Goal: Task Accomplishment & Management: Manage account settings

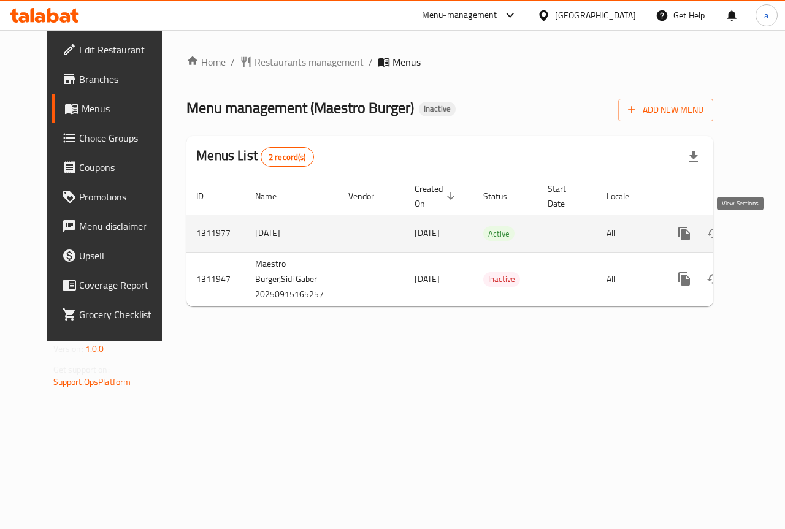
click at [765, 236] on icon "enhanced table" at bounding box center [772, 233] width 15 height 15
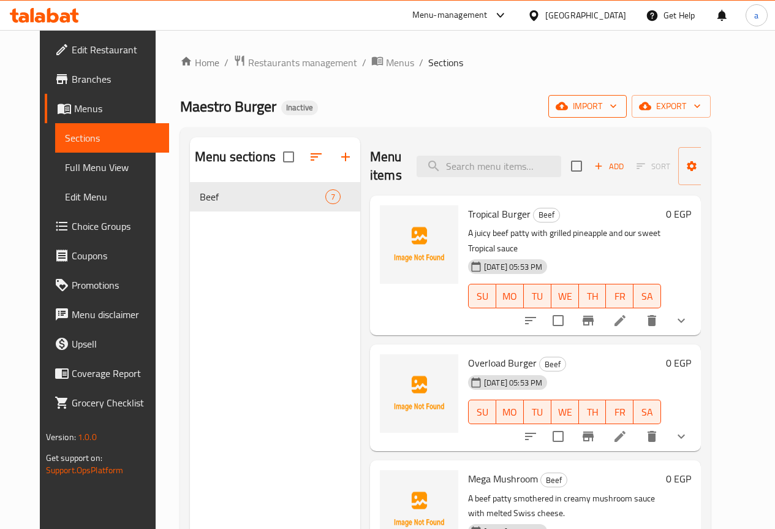
click at [620, 102] on icon "button" at bounding box center [613, 106] width 12 height 12
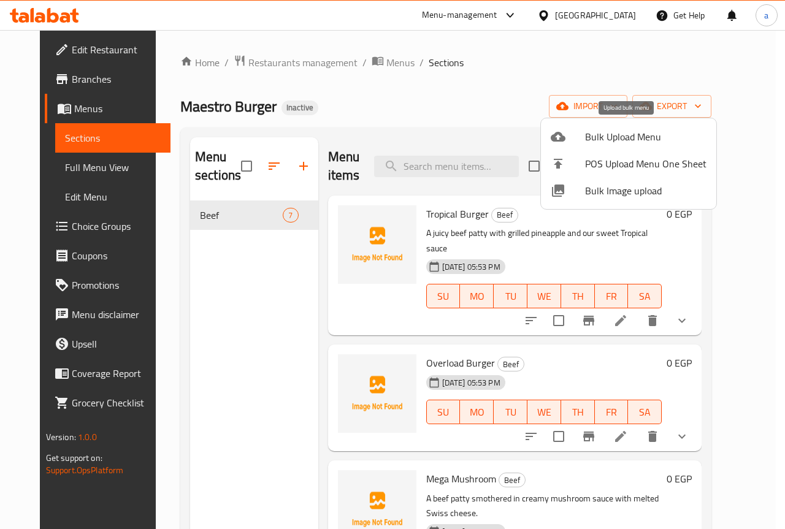
click at [641, 133] on span "Bulk Upload Menu" at bounding box center [645, 136] width 121 height 15
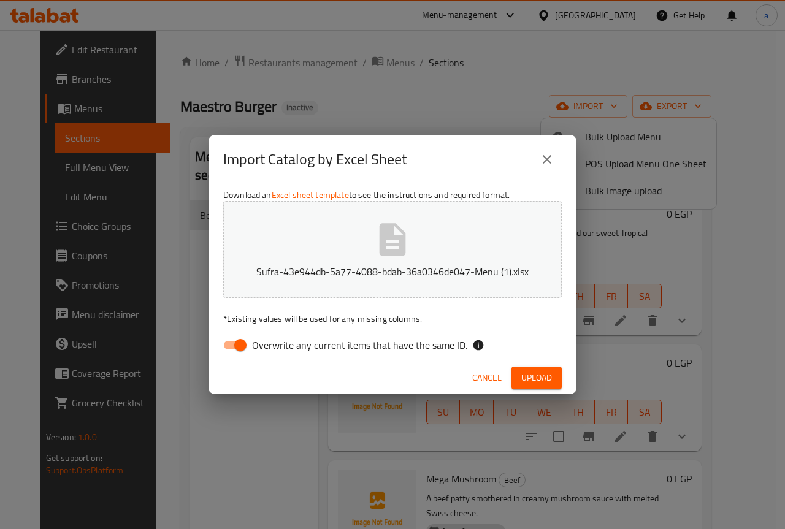
click at [240, 347] on input "Overwrite any current items that have the same ID." at bounding box center [240, 344] width 70 height 23
checkbox input "false"
click at [534, 375] on span "Upload" at bounding box center [536, 377] width 31 height 15
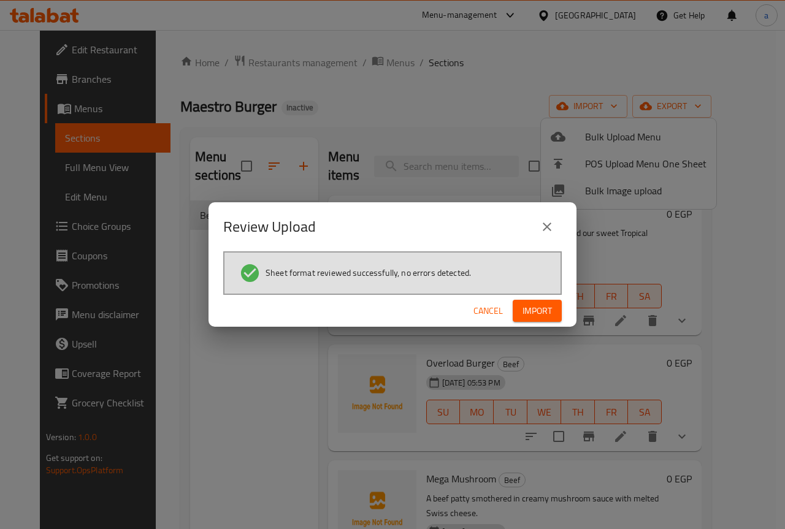
click at [537, 314] on span "Import" at bounding box center [536, 310] width 29 height 15
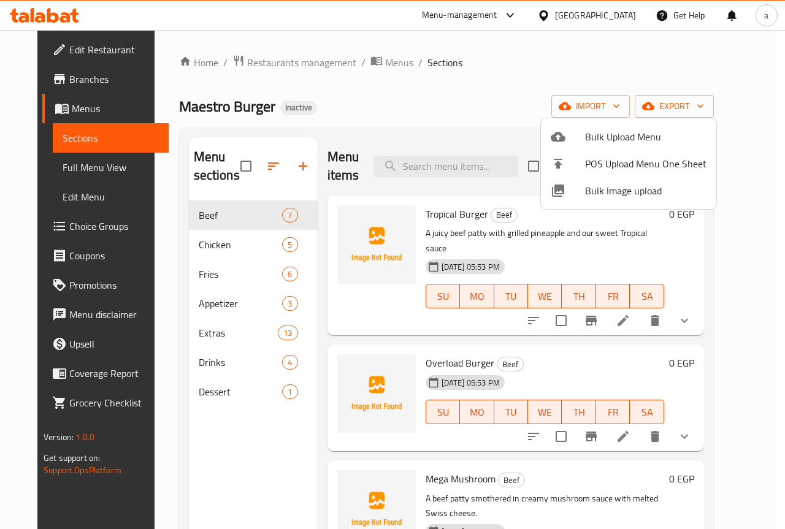
click at [71, 167] on div at bounding box center [392, 264] width 785 height 529
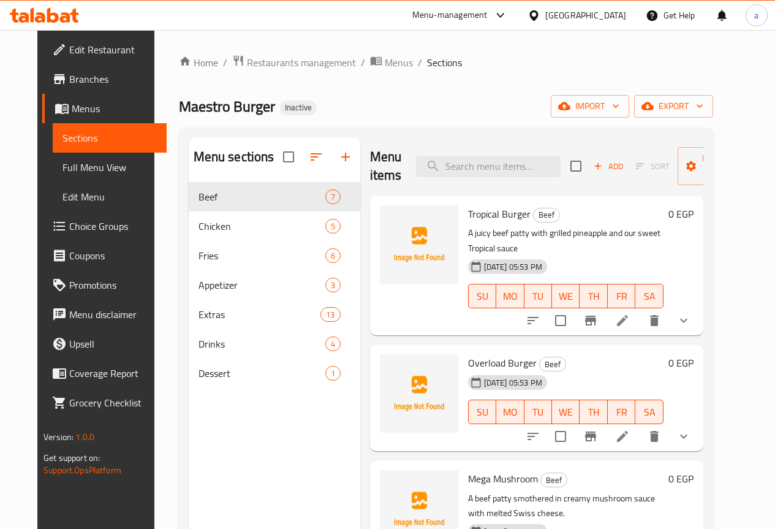
click at [71, 167] on span "Full Menu View" at bounding box center [110, 167] width 94 height 15
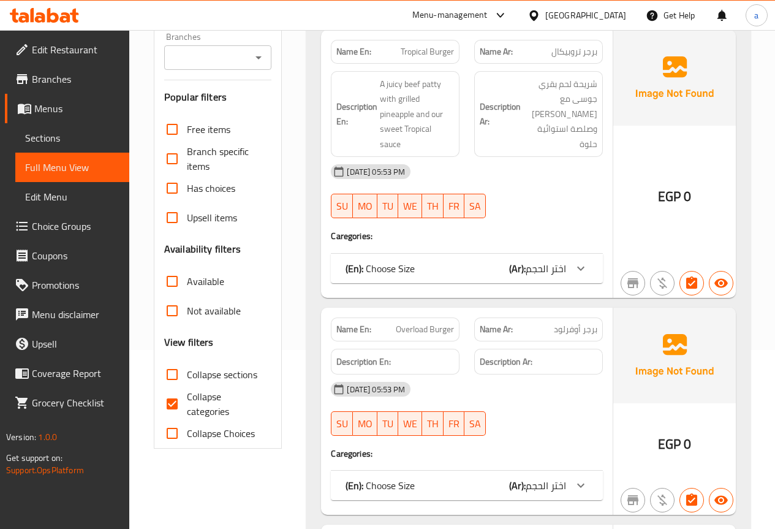
scroll to position [184, 0]
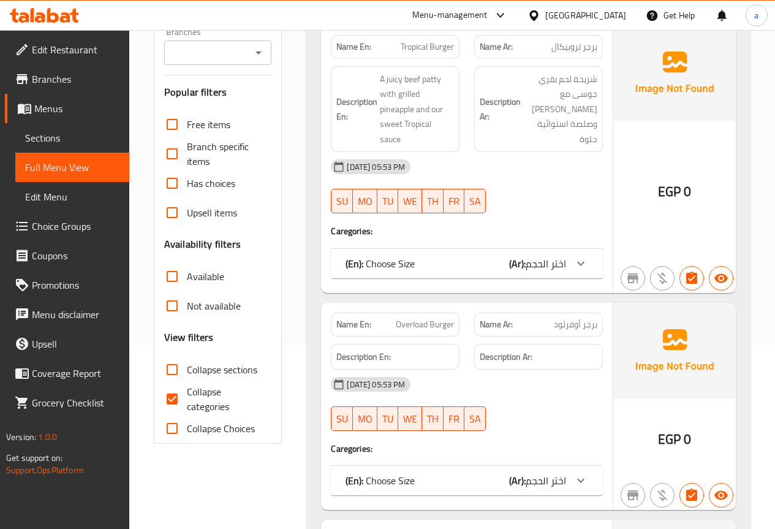
click at [179, 402] on input "Collapse categories" at bounding box center [172, 398] width 29 height 29
checkbox input "false"
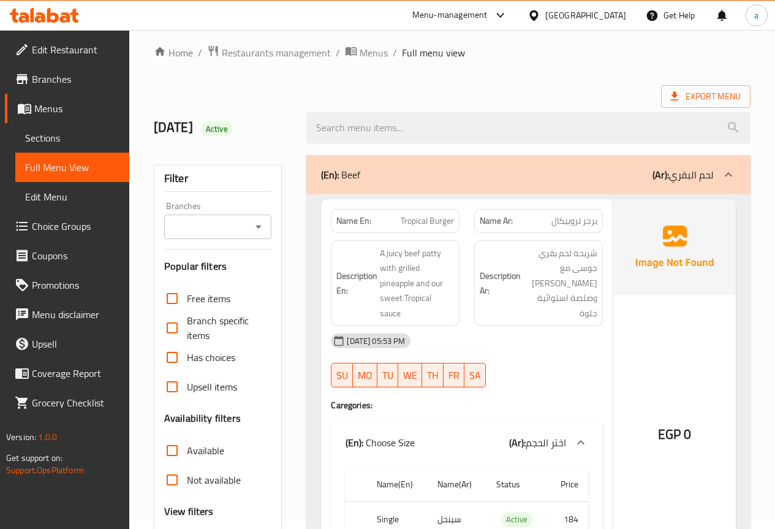
scroll to position [0, 0]
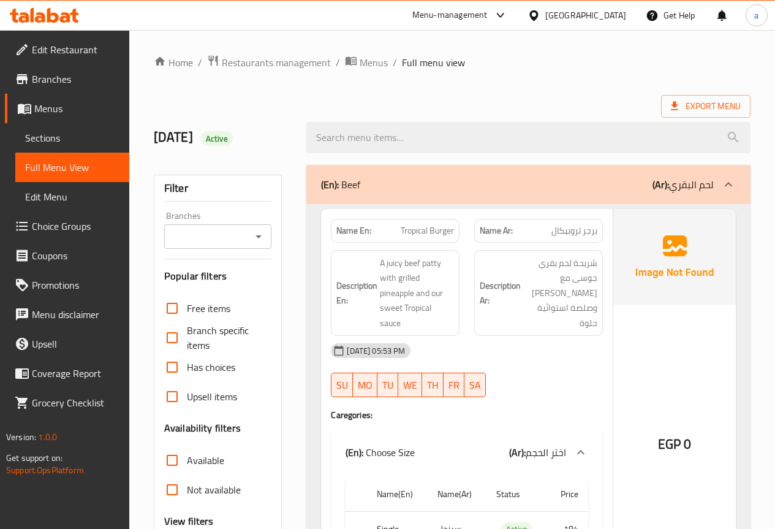
click at [732, 185] on icon at bounding box center [728, 184] width 15 height 15
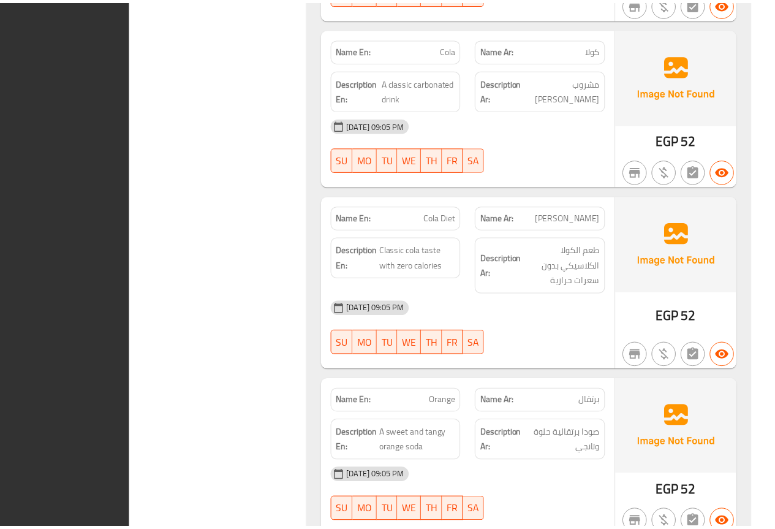
scroll to position [5510, 0]
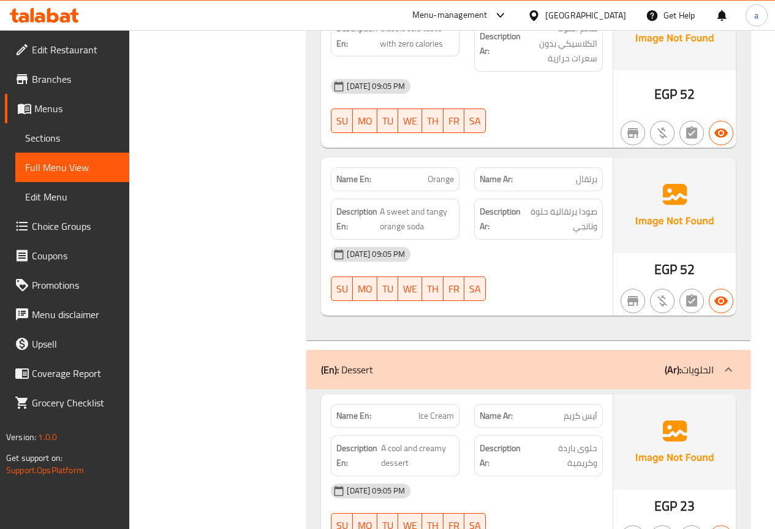
click at [64, 137] on span "Sections" at bounding box center [72, 138] width 94 height 15
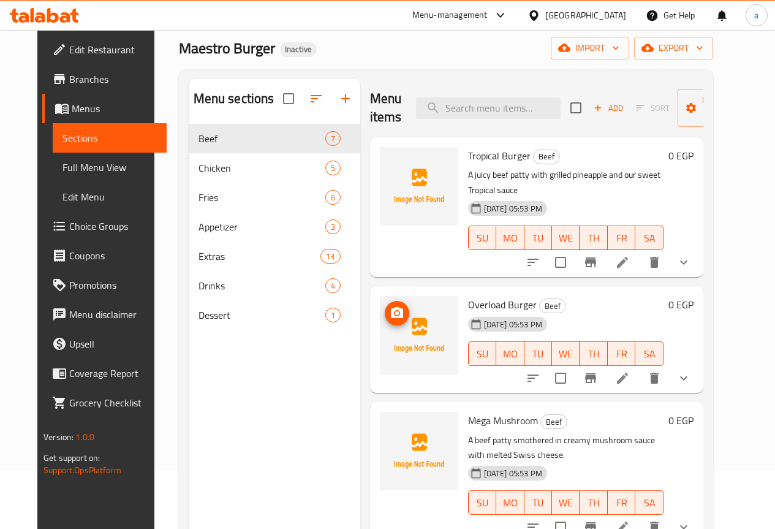
scroll to position [49, 0]
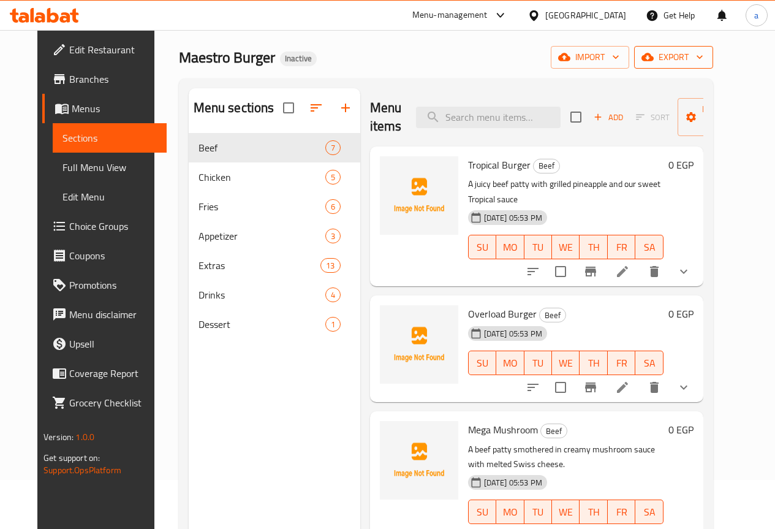
click at [706, 55] on icon "button" at bounding box center [700, 57] width 12 height 12
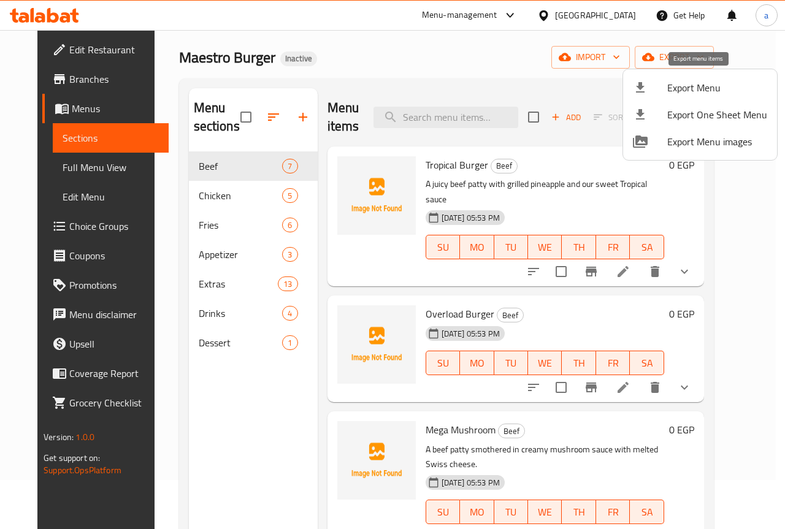
click at [730, 85] on span "Export Menu" at bounding box center [717, 87] width 100 height 15
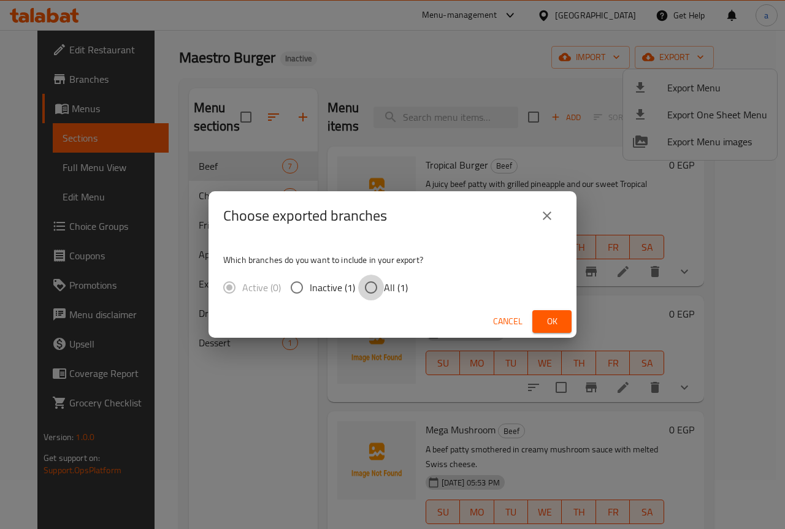
click at [366, 285] on input "All (1)" at bounding box center [371, 288] width 26 height 26
radio input "true"
click at [552, 319] on span "Ok" at bounding box center [552, 321] width 20 height 15
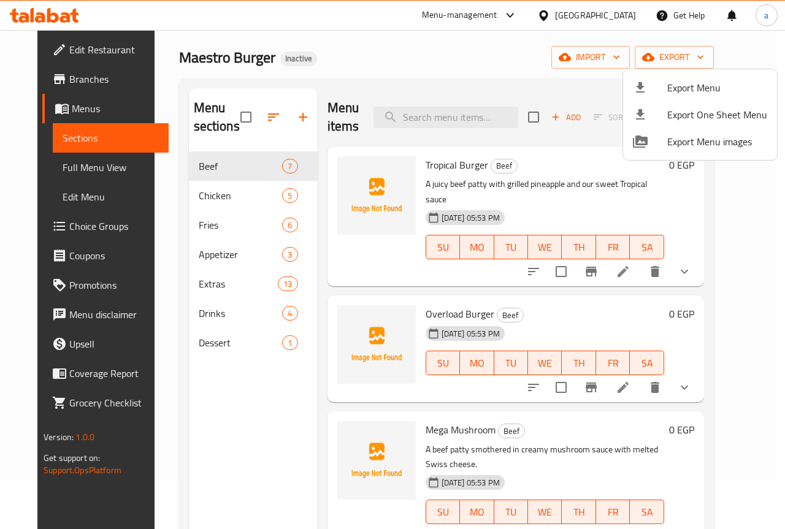
click at [384, 18] on div at bounding box center [392, 264] width 785 height 529
